Goal: Navigation & Orientation: Find specific page/section

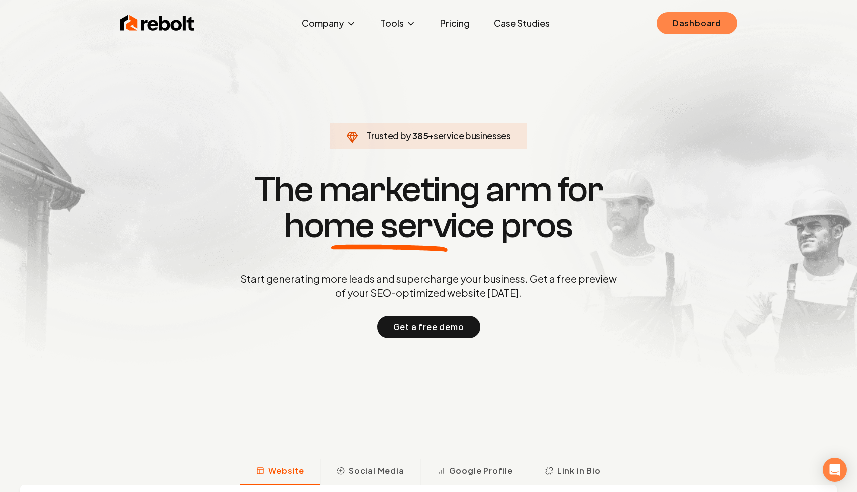
click at [676, 23] on link "Dashboard" at bounding box center [697, 23] width 81 height 22
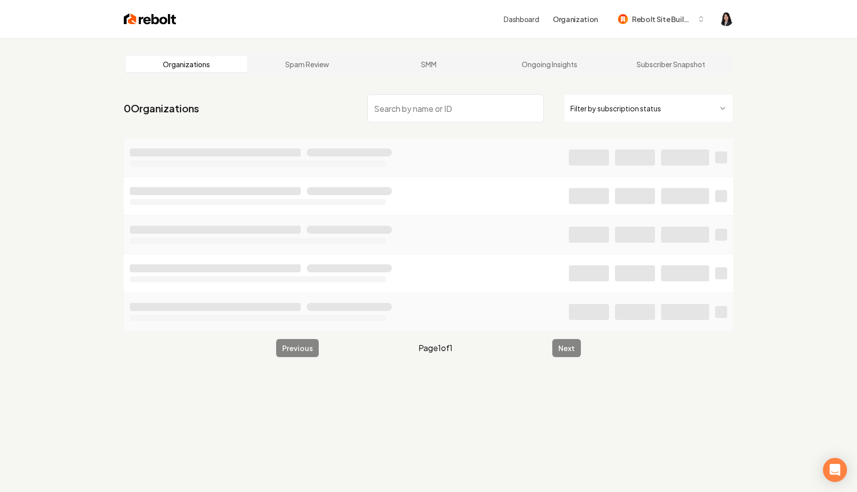
click at [607, 111] on html "Dashboard Organization Rebolt Site Builder Organizations Spam Review SMM Ongoin…" at bounding box center [428, 246] width 857 height 492
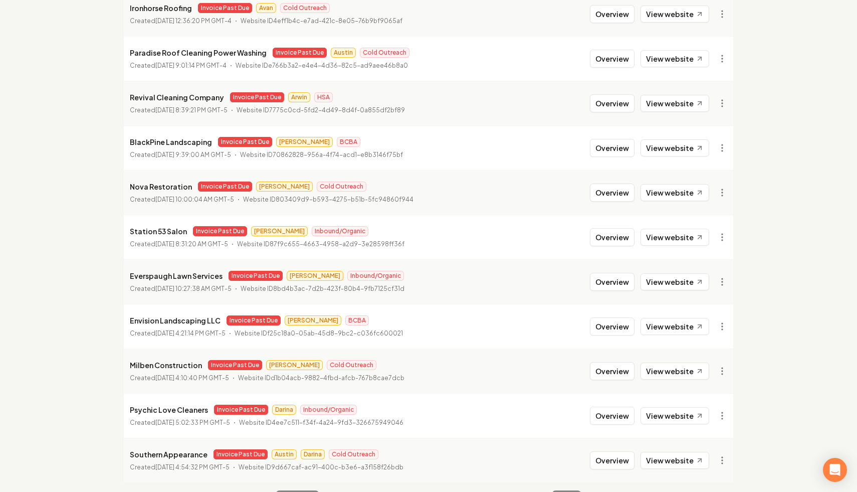
scroll to position [848, 0]
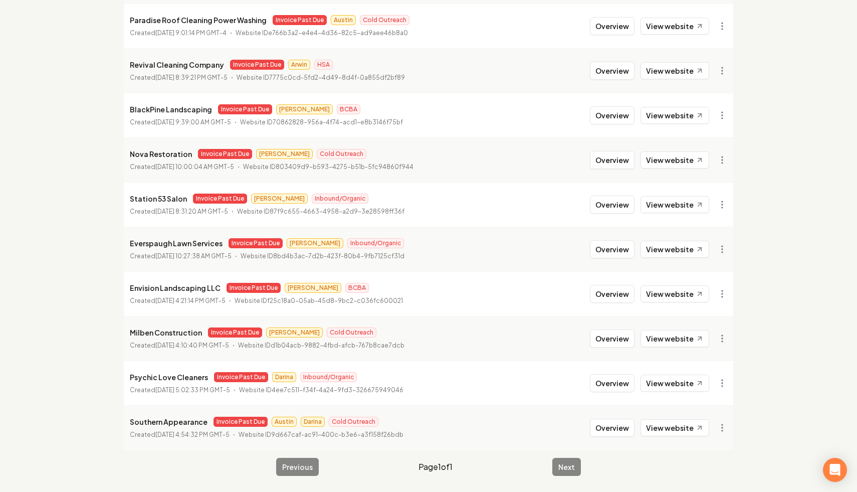
click at [601, 127] on li "BlackPine Landscaping Invoice Past Due [PERSON_NAME] BCBA Created [DATE] 9:39:0…" at bounding box center [429, 115] width 610 height 45
